Goal: Communication & Community: Answer question/provide support

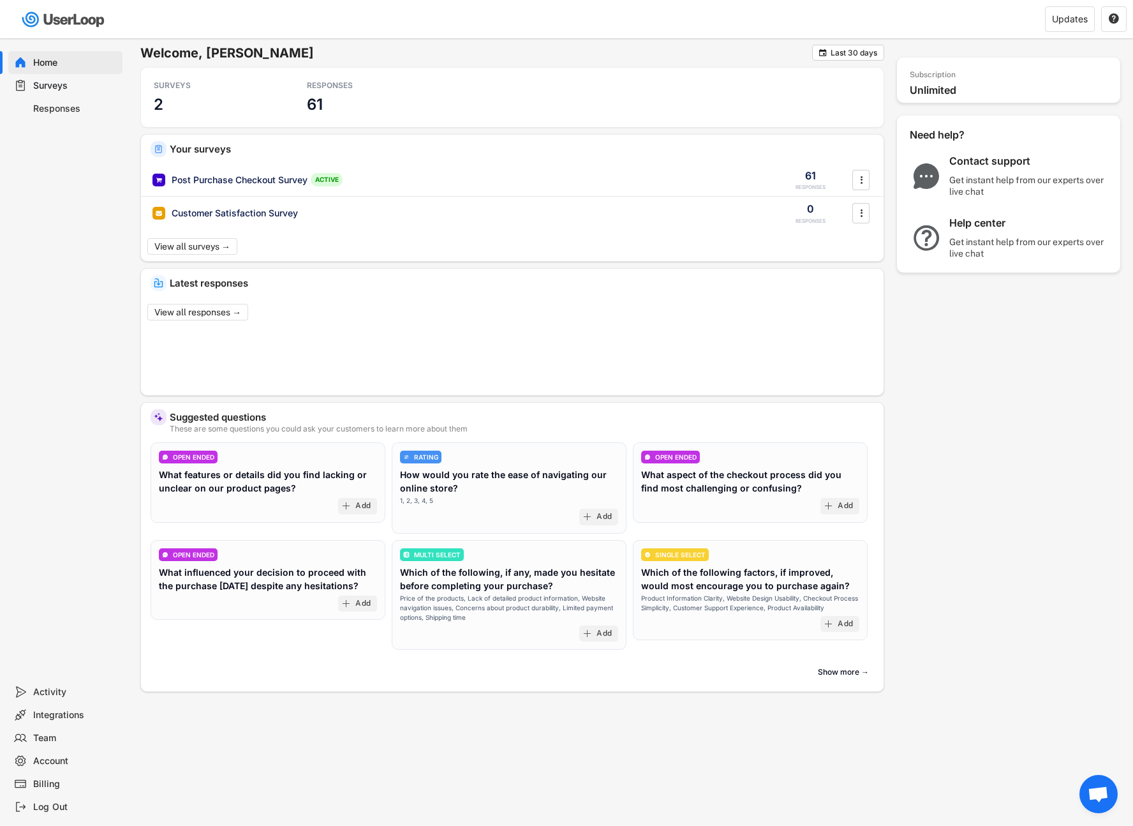
click at [48, 107] on div "Responses" at bounding box center [75, 109] width 84 height 12
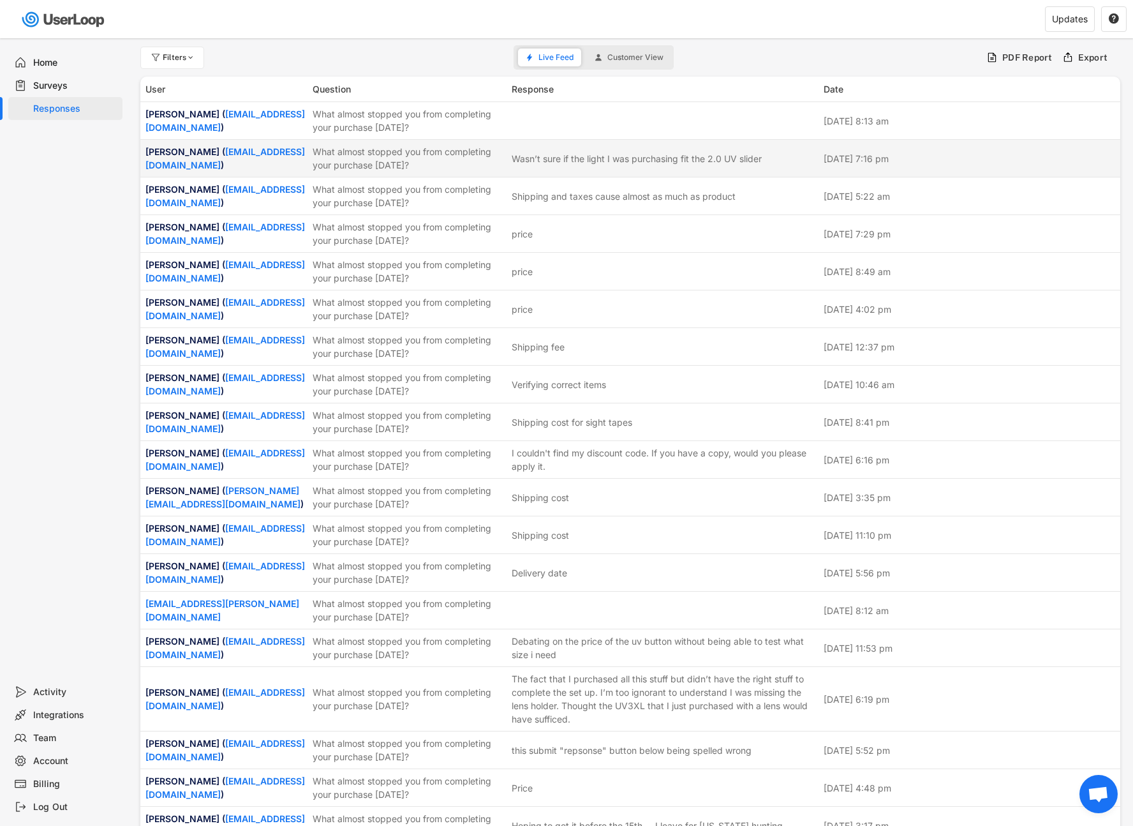
click at [660, 142] on div "[PERSON_NAME] ( [EMAIL_ADDRESS][DOMAIN_NAME] ) What almost stopped you from com…" at bounding box center [630, 158] width 980 height 37
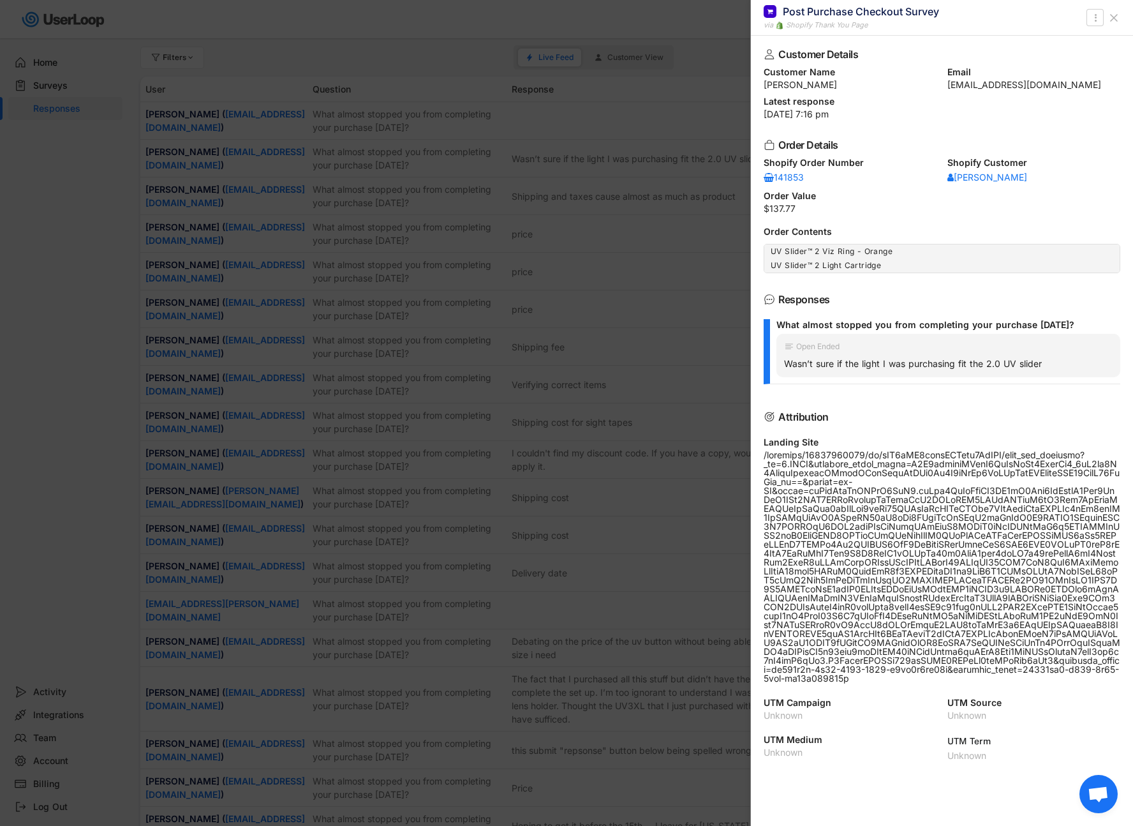
click at [684, 230] on div at bounding box center [566, 413] width 1133 height 826
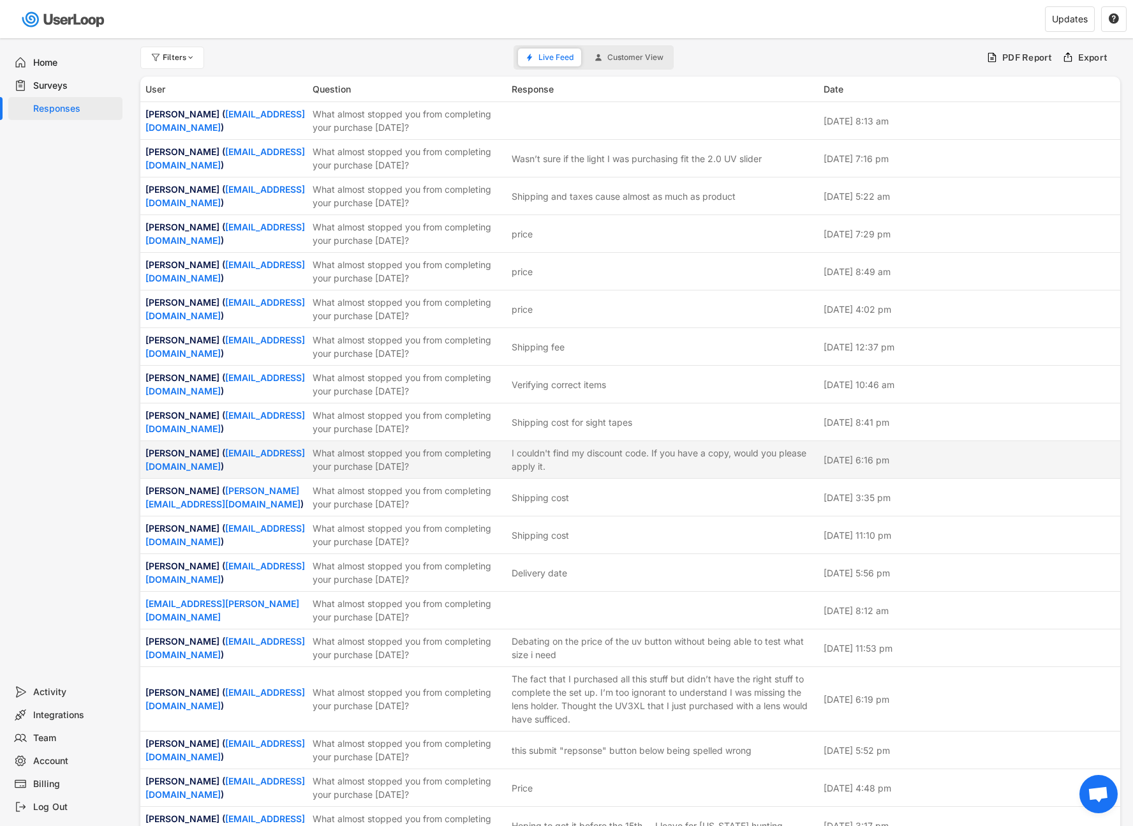
click at [648, 474] on div "[PERSON_NAME] ( [EMAIL_ADDRESS][DOMAIN_NAME] ) What almost stopped you from com…" at bounding box center [630, 459] width 980 height 37
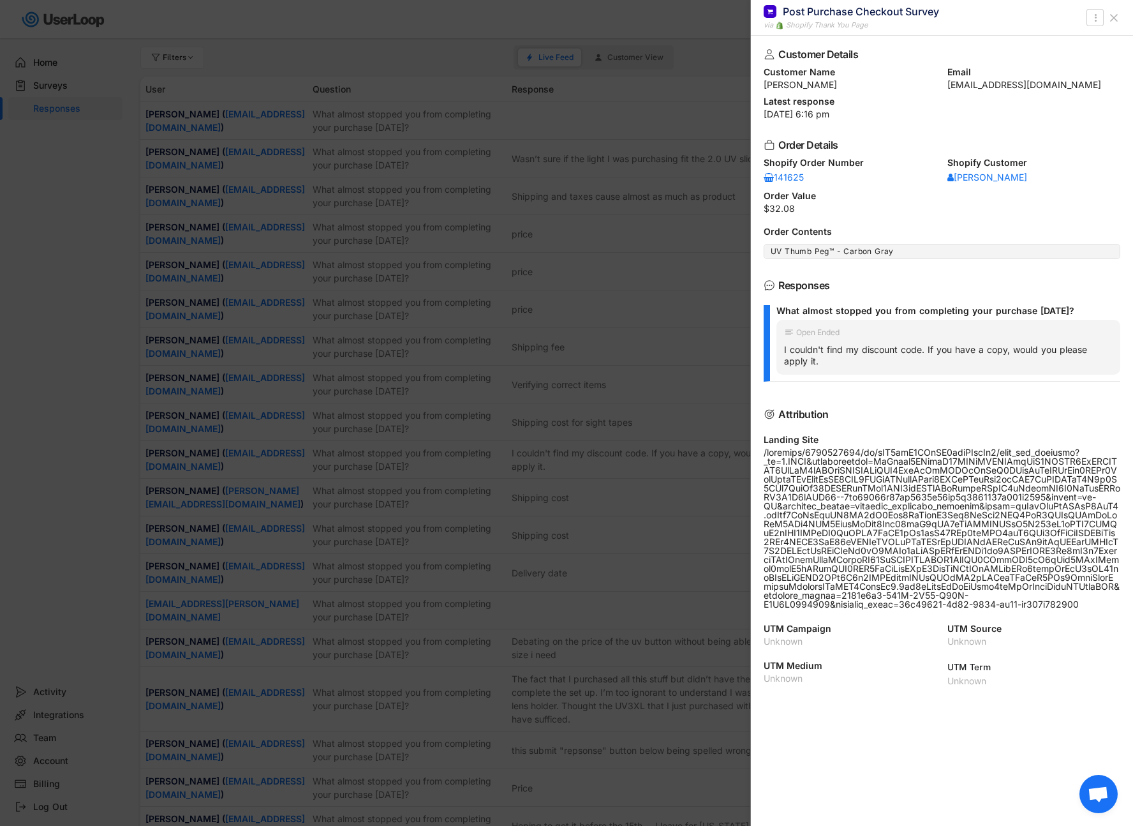
click at [1121, 15] on button at bounding box center [1114, 18] width 20 height 20
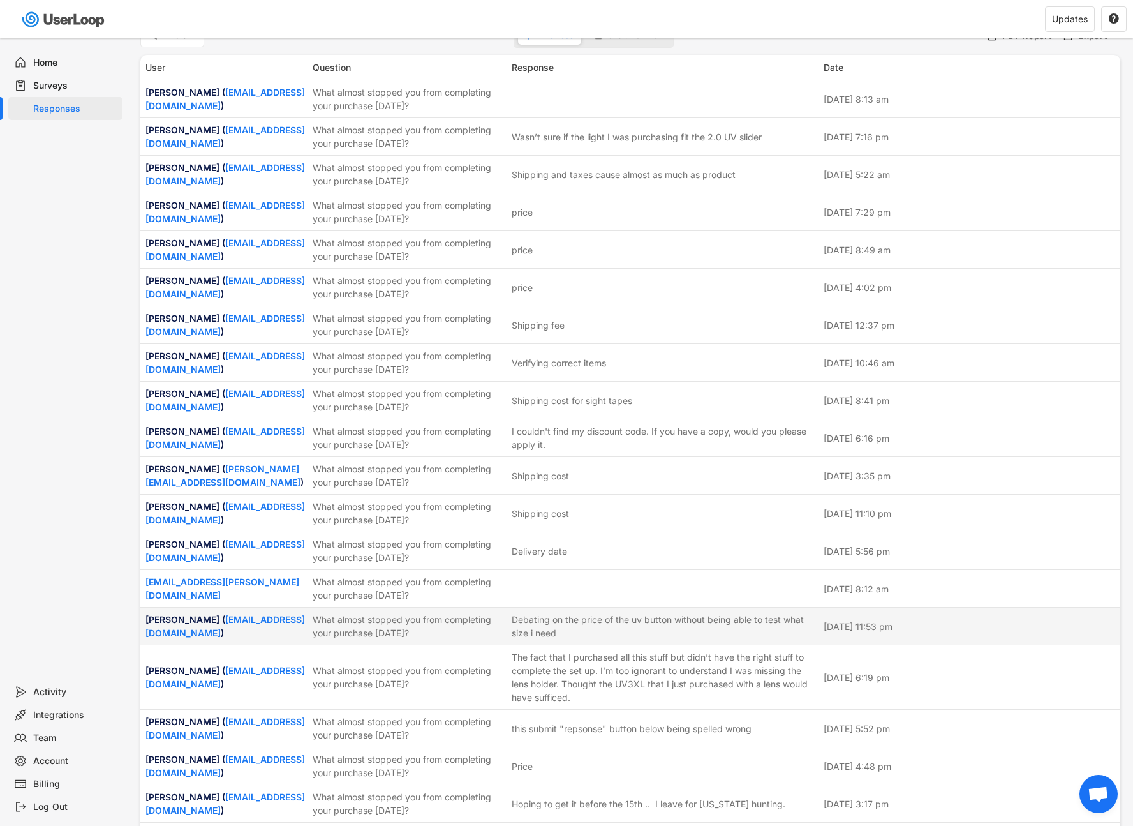
scroll to position [38, 0]
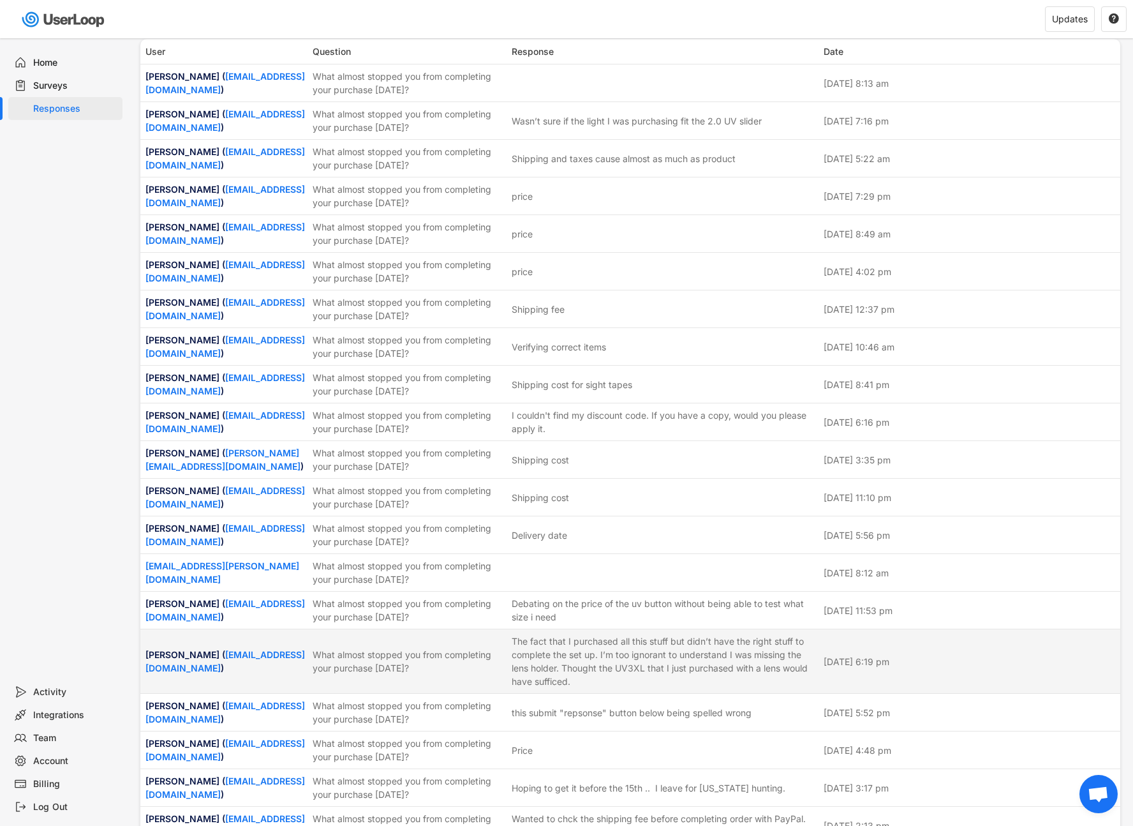
click at [708, 672] on div "The fact that I purchased all this stuff but didn’t have the right stuff to com…" at bounding box center [664, 661] width 304 height 54
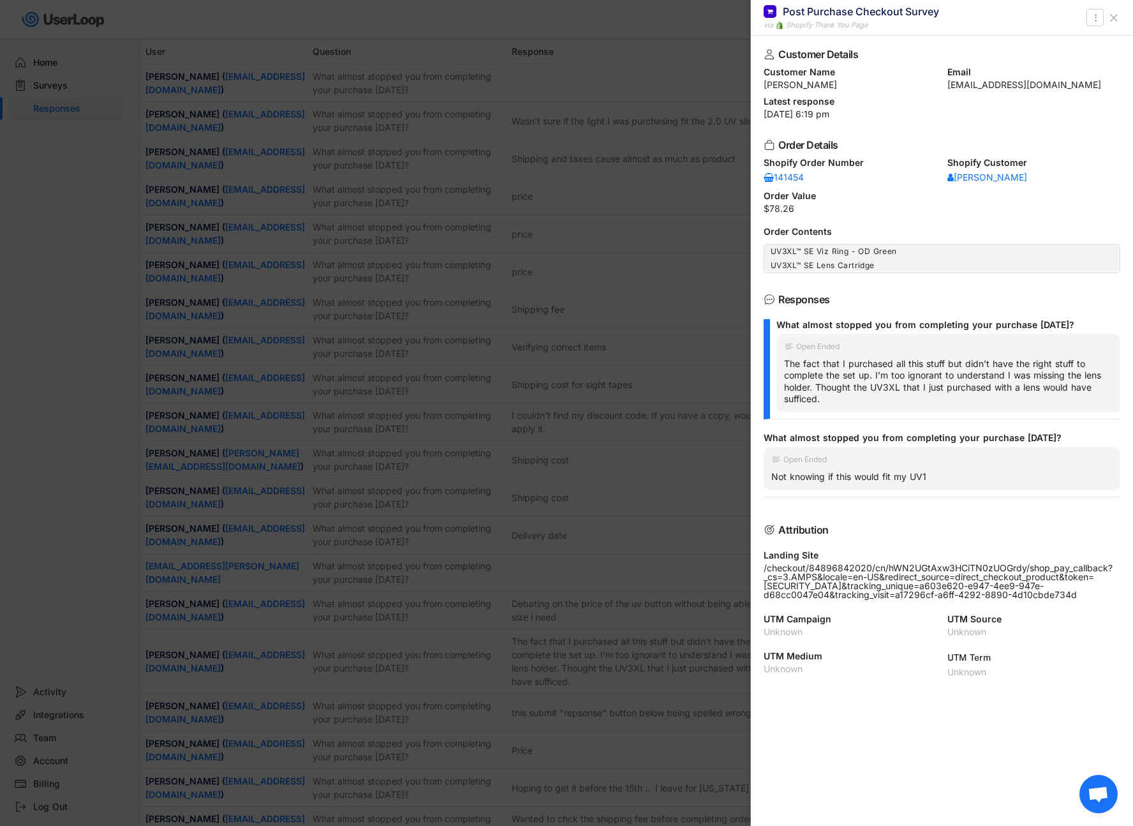
click at [673, 551] on div at bounding box center [566, 413] width 1133 height 826
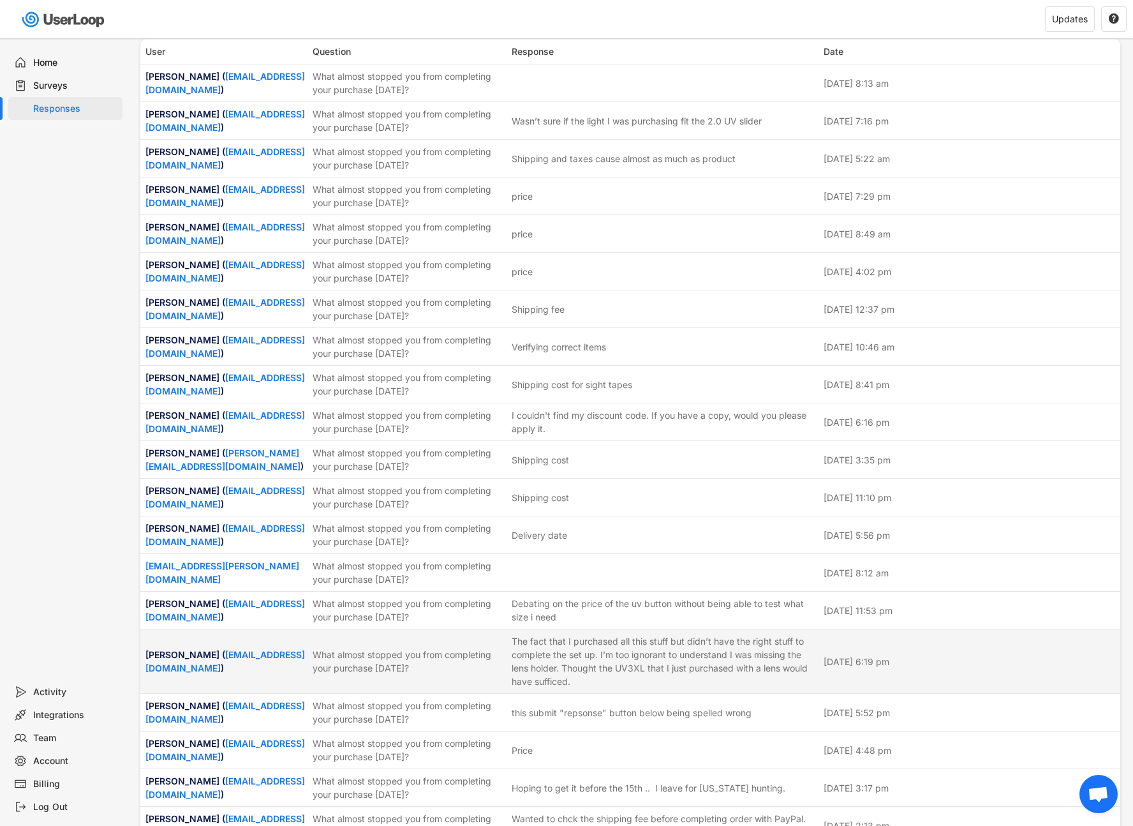
click at [629, 643] on div "The fact that I purchased all this stuff but didn’t have the right stuff to com…" at bounding box center [664, 661] width 304 height 54
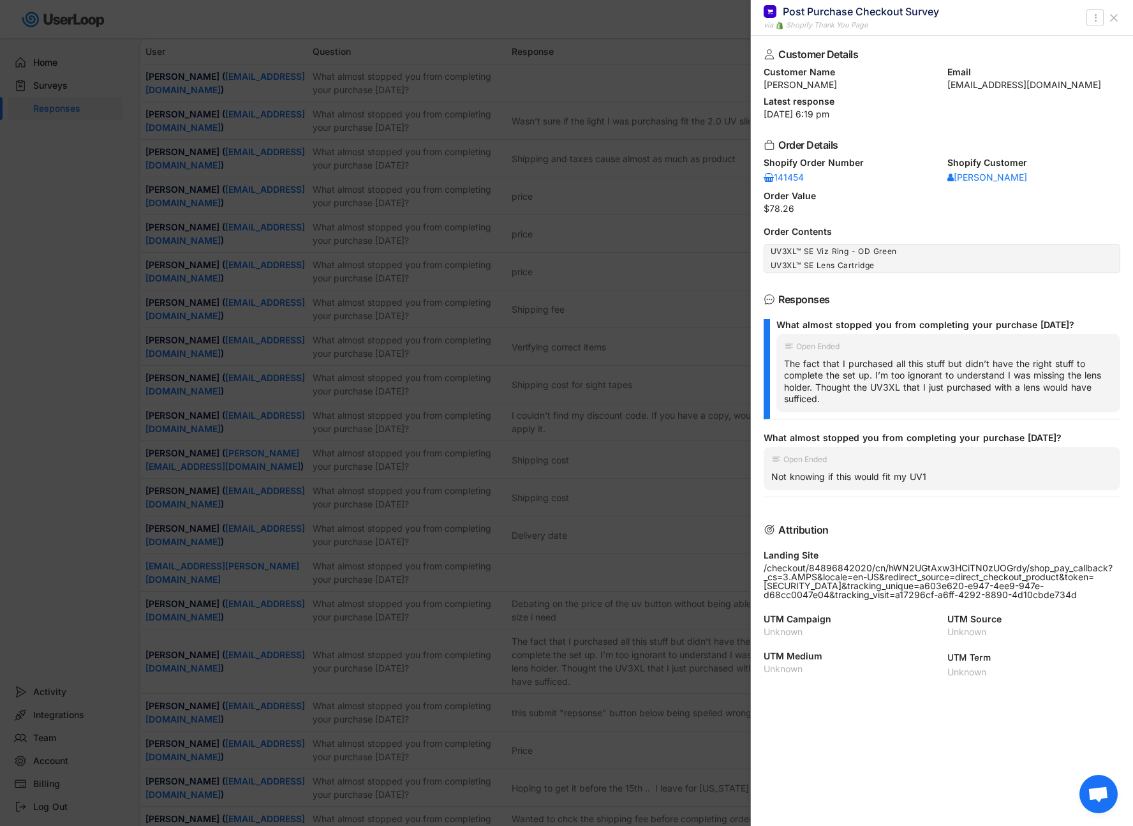
click at [636, 574] on div at bounding box center [566, 413] width 1133 height 826
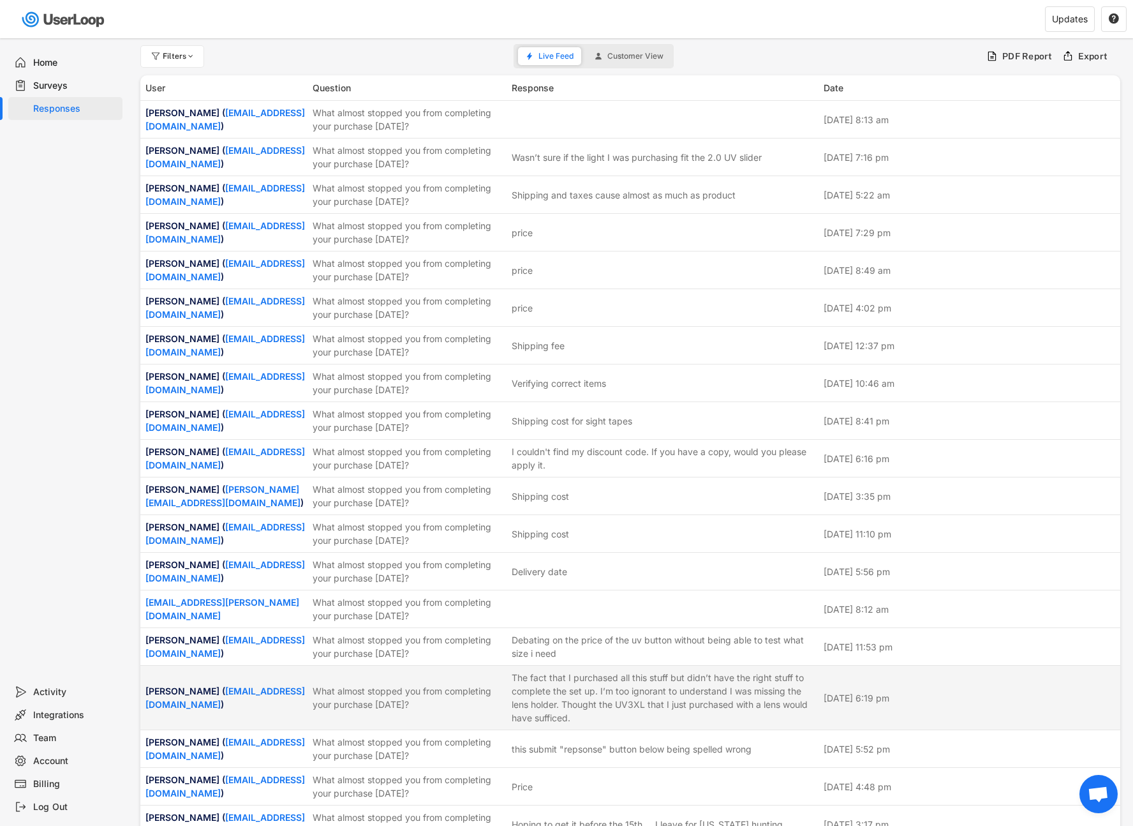
scroll to position [0, 0]
